Goal: Task Accomplishment & Management: Manage account settings

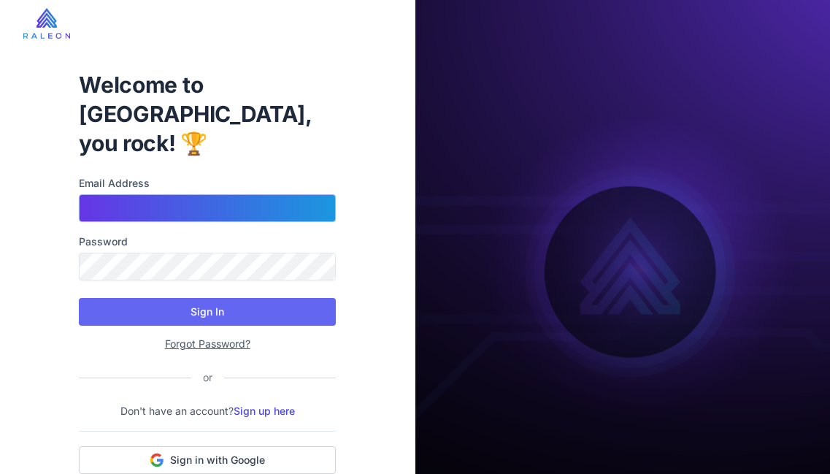
type input "**********"
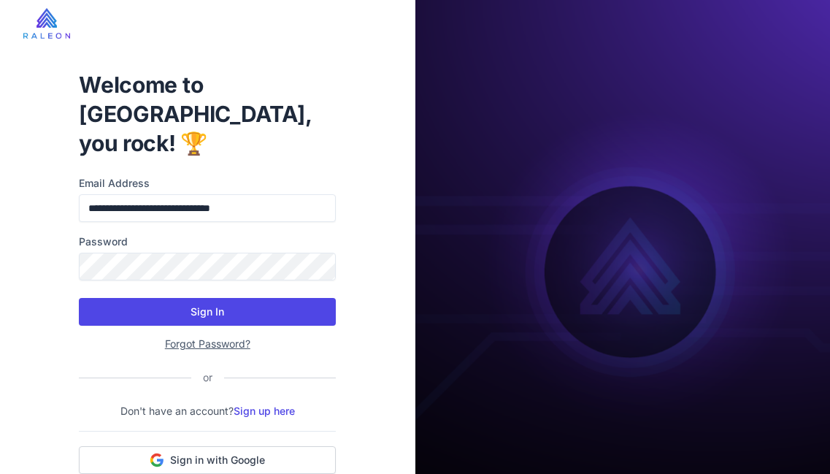
click at [228, 298] on button "Sign In" at bounding box center [207, 312] width 257 height 28
